Goal: Information Seeking & Learning: Learn about a topic

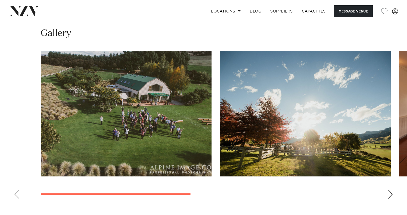
scroll to position [393, 0]
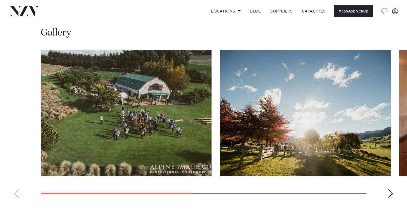
click at [257, 122] on img "2 / 4" at bounding box center [305, 112] width 171 height 125
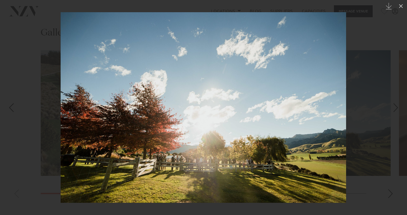
click at [392, 92] on div at bounding box center [203, 107] width 407 height 215
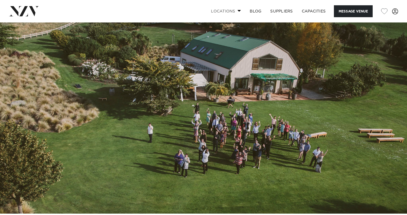
click at [220, 8] on link "Locations" at bounding box center [226, 11] width 39 height 12
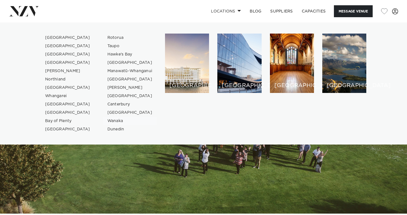
click at [118, 121] on link "Wanaka" at bounding box center [130, 121] width 54 height 8
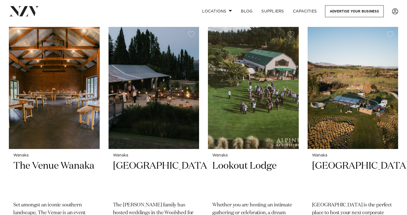
scroll to position [197, 0]
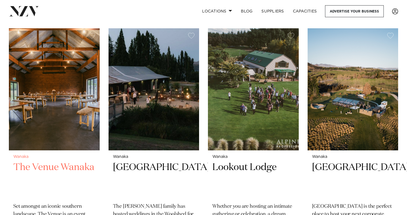
click at [68, 79] on img at bounding box center [54, 89] width 91 height 122
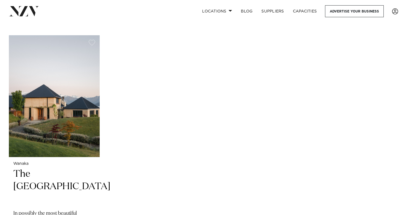
scroll to position [434, 0]
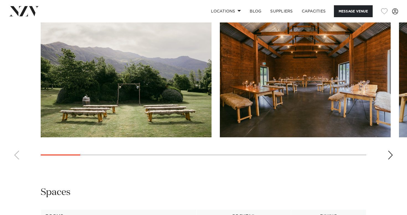
scroll to position [625, 0]
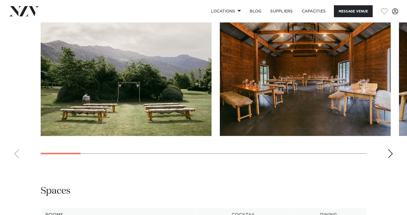
click at [387, 148] on swiper-container at bounding box center [203, 86] width 407 height 152
click at [390, 149] on div "Next slide" at bounding box center [391, 153] width 6 height 9
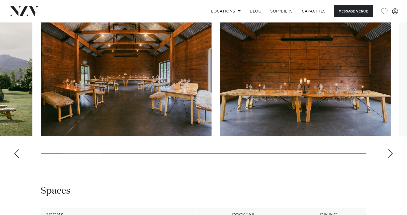
click at [390, 149] on div "Next slide" at bounding box center [391, 153] width 6 height 9
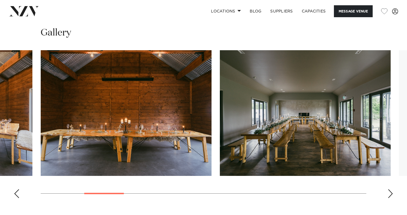
scroll to position [583, 0]
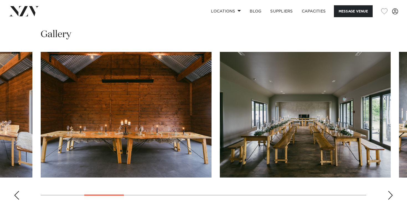
click at [391, 191] on div "Next slide" at bounding box center [391, 195] width 6 height 9
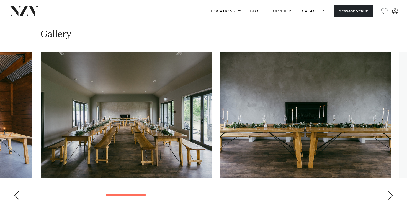
click at [391, 191] on div "Next slide" at bounding box center [391, 195] width 6 height 9
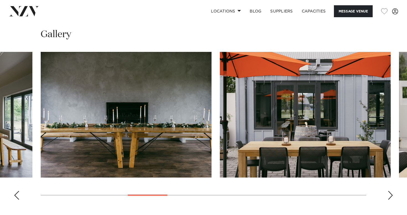
click at [391, 191] on div "Next slide" at bounding box center [391, 195] width 6 height 9
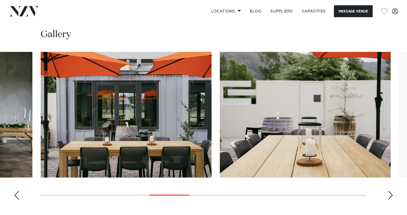
click at [391, 191] on div "Next slide" at bounding box center [391, 195] width 6 height 9
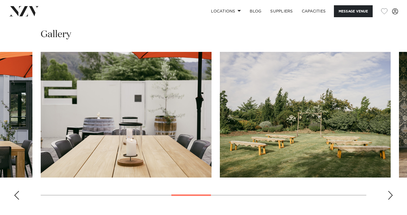
click at [391, 191] on div "Next slide" at bounding box center [391, 195] width 6 height 9
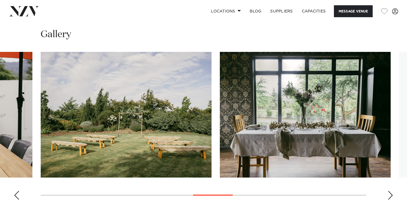
click at [391, 191] on div "Next slide" at bounding box center [391, 195] width 6 height 9
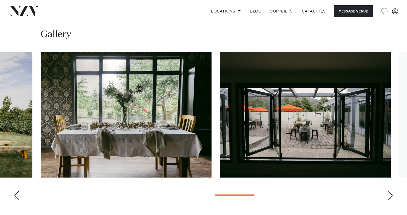
click at [391, 191] on div "Next slide" at bounding box center [391, 195] width 6 height 9
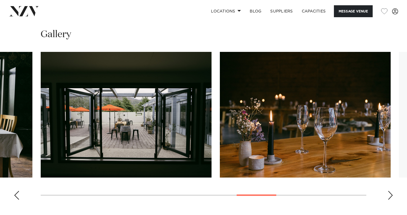
click at [391, 191] on div "Next slide" at bounding box center [391, 195] width 6 height 9
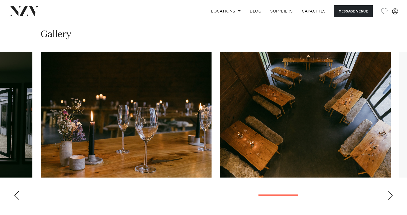
click at [391, 191] on div "Next slide" at bounding box center [391, 195] width 6 height 9
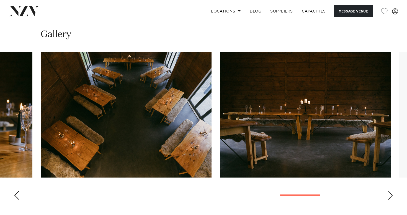
click at [391, 191] on div "Next slide" at bounding box center [391, 195] width 6 height 9
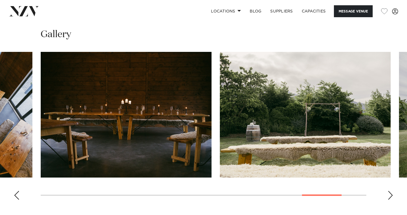
click at [391, 191] on div "Next slide" at bounding box center [391, 195] width 6 height 9
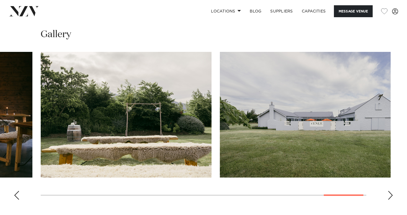
click at [391, 191] on div "Next slide" at bounding box center [391, 195] width 6 height 9
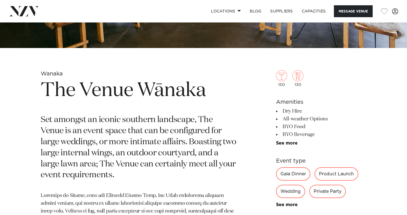
scroll to position [180, 0]
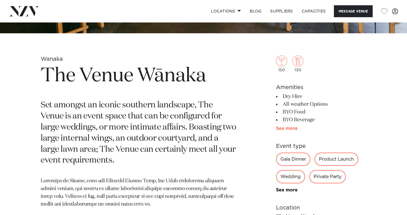
click at [292, 128] on link "See more" at bounding box center [297, 128] width 43 height 4
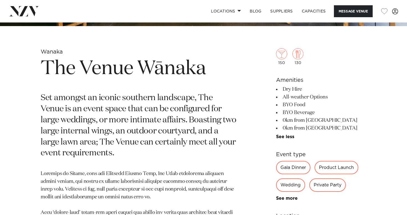
scroll to position [181, 0]
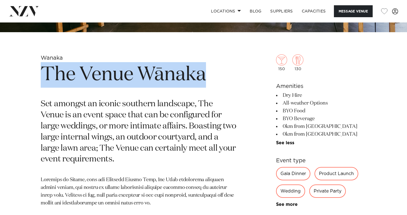
drag, startPoint x: 209, startPoint y: 77, endPoint x: 33, endPoint y: 73, distance: 176.2
copy h1 "The Venue Wānaka"
